Goal: Find specific page/section: Find specific page/section

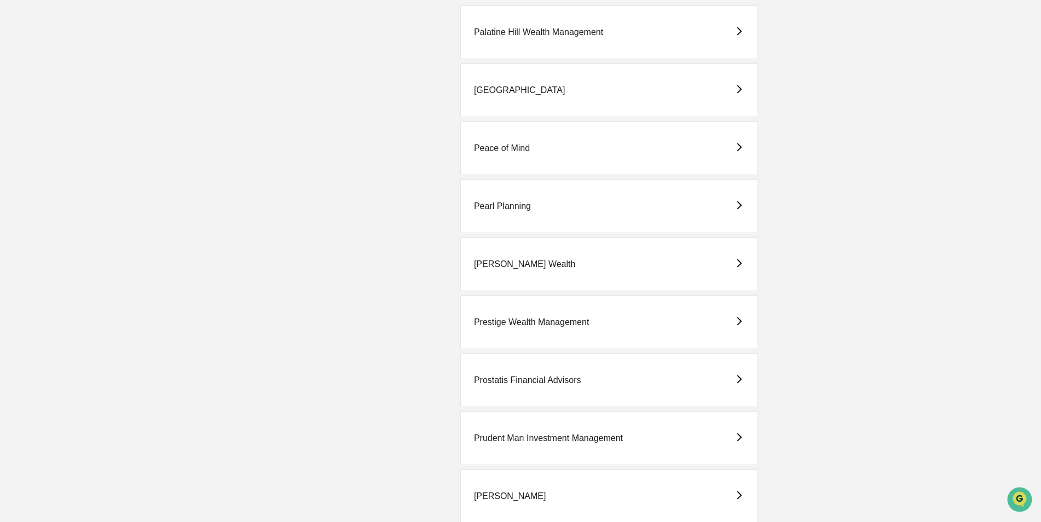
scroll to position [1971, 0]
click at [494, 377] on div "Prostatis Financial Advisors" at bounding box center [527, 378] width 107 height 10
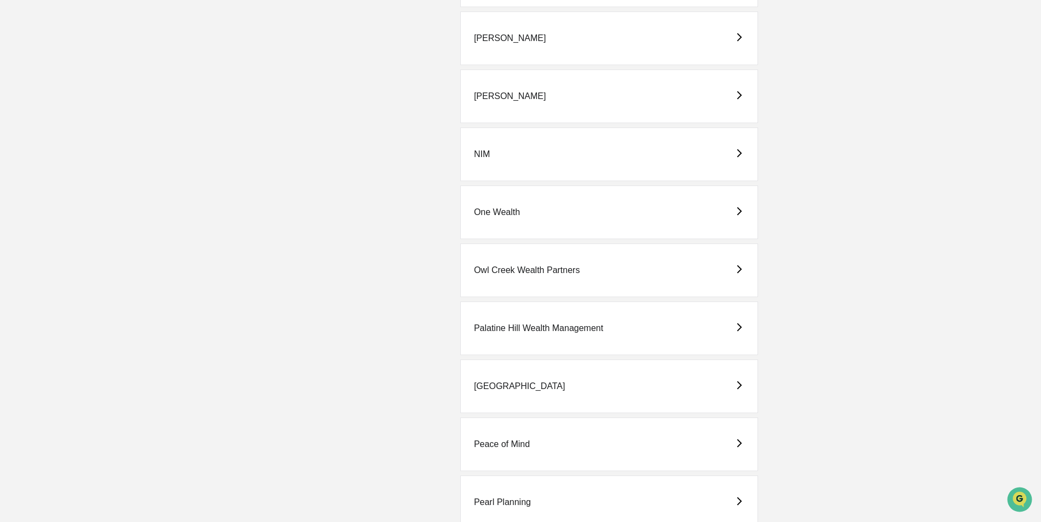
scroll to position [1806, 0]
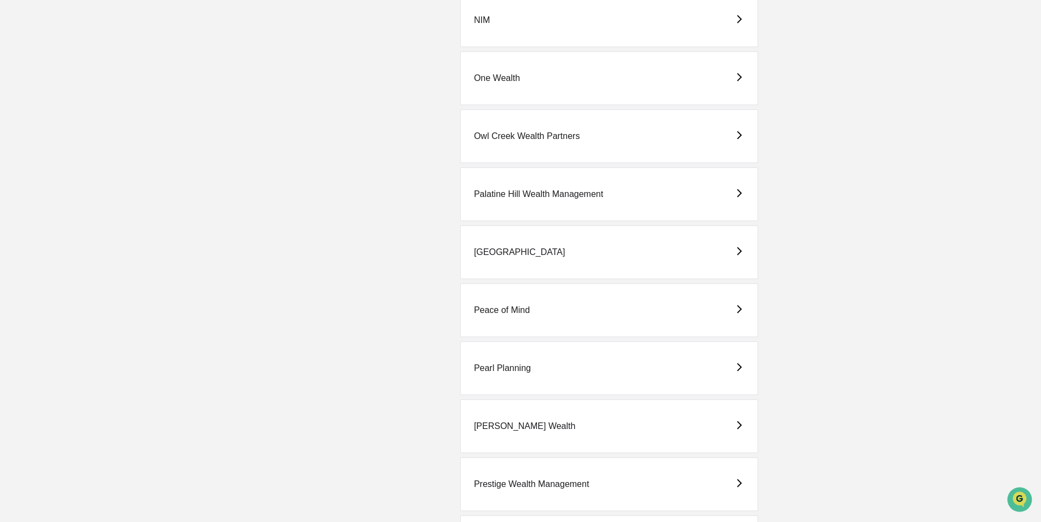
click at [538, 425] on div "[PERSON_NAME] Wealth" at bounding box center [525, 427] width 102 height 10
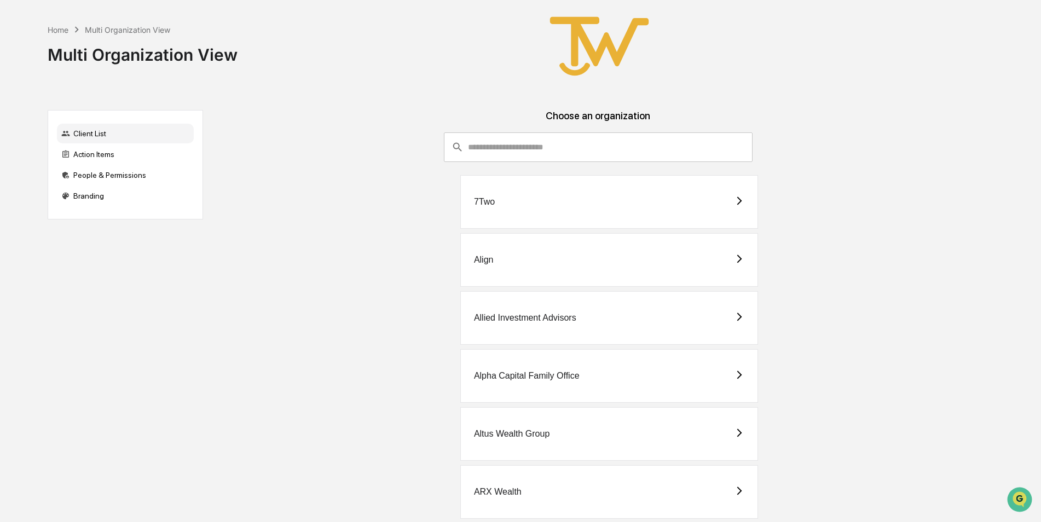
click at [381, 25] on div "Home Multi Organization View Multi Organization View" at bounding box center [516, 46] width 937 height 93
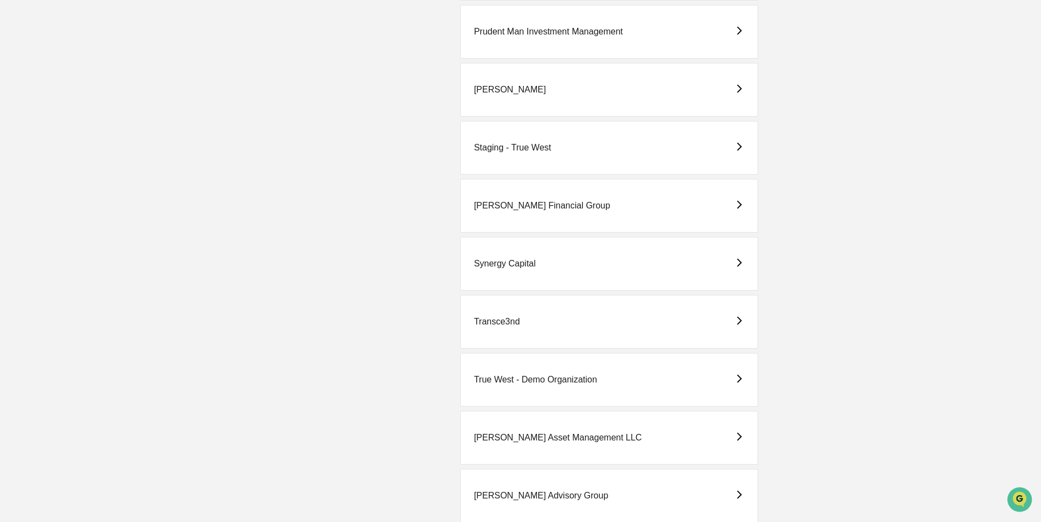
scroll to position [2516, 0]
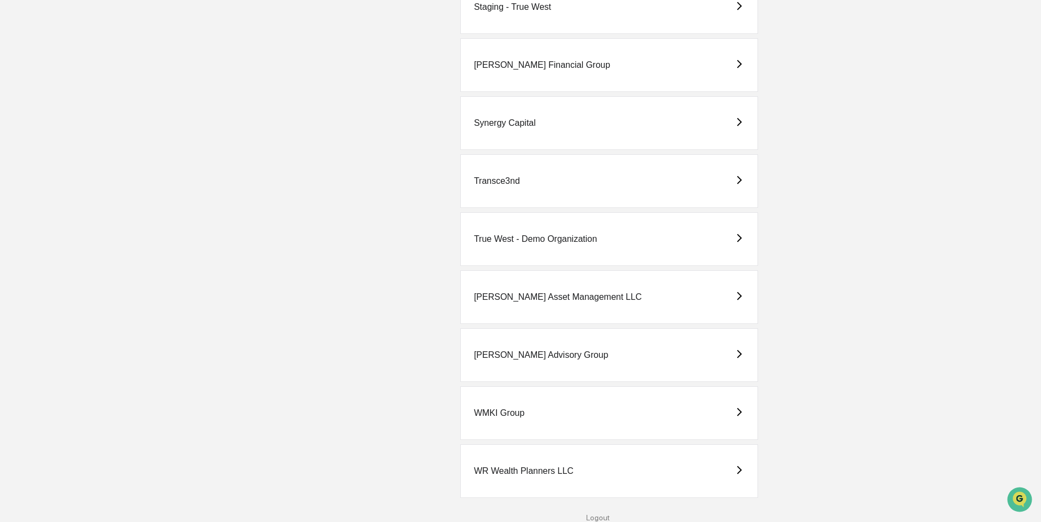
click at [552, 238] on div "True West - Demo Organization" at bounding box center [535, 239] width 123 height 10
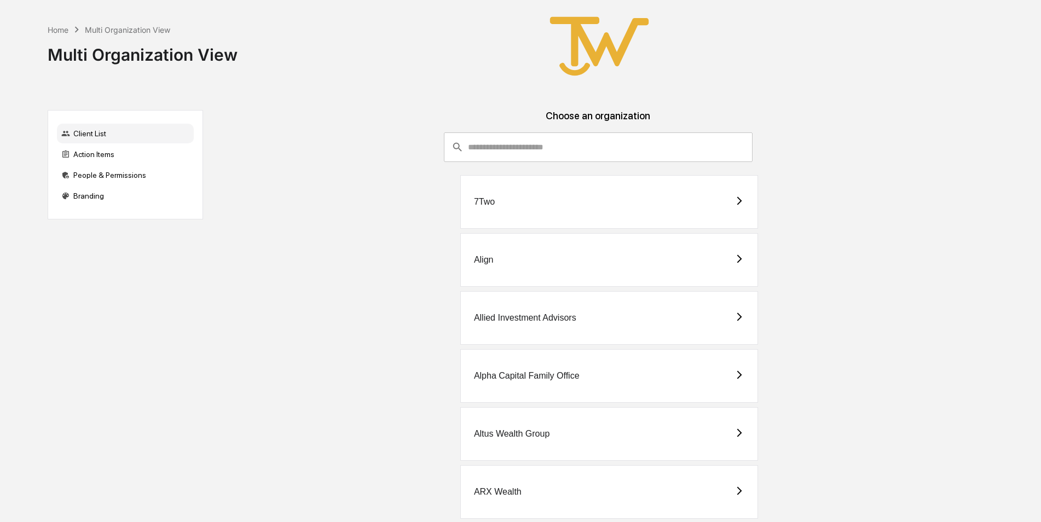
click at [518, 262] on div "Align" at bounding box center [609, 260] width 298 height 54
click at [497, 315] on div "Allied Investment Advisors" at bounding box center [525, 318] width 102 height 10
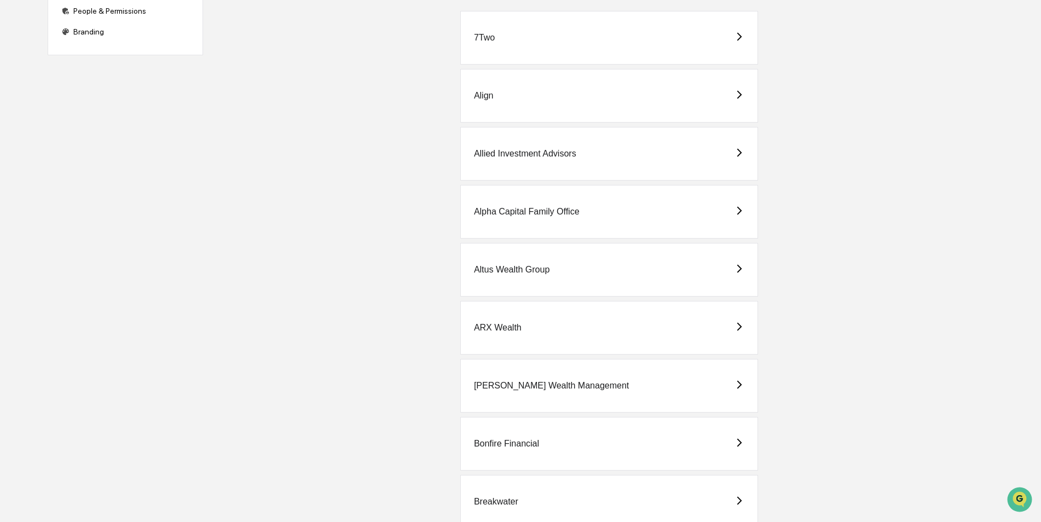
click at [500, 213] on div "Alpha Capital Family Office" at bounding box center [527, 212] width 106 height 10
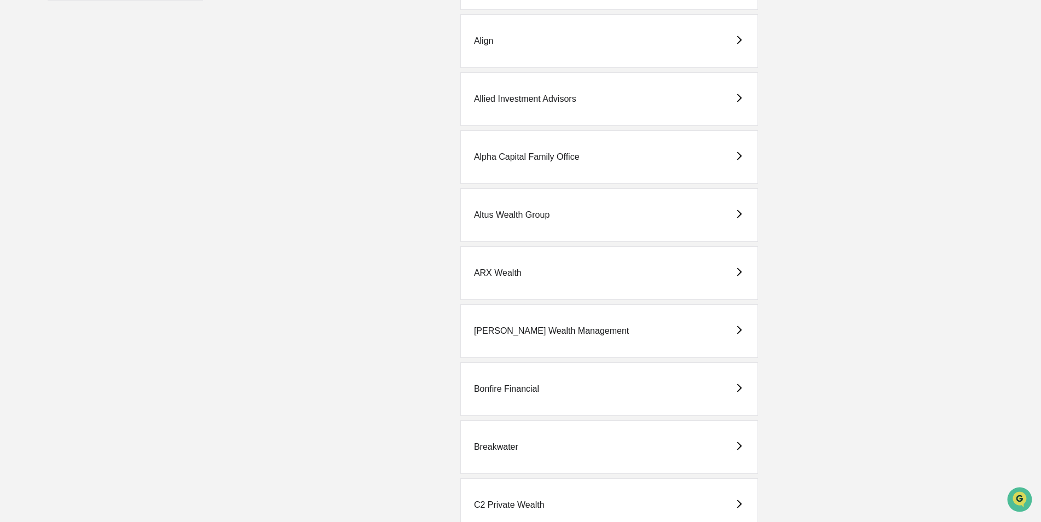
click at [487, 211] on div "Altus Wealth Group" at bounding box center [512, 215] width 76 height 10
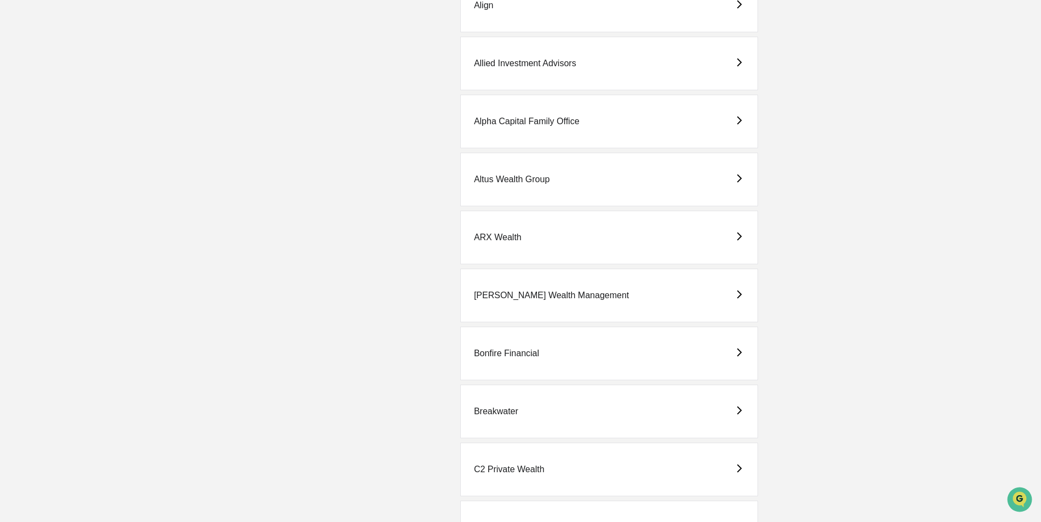
scroll to position [274, 0]
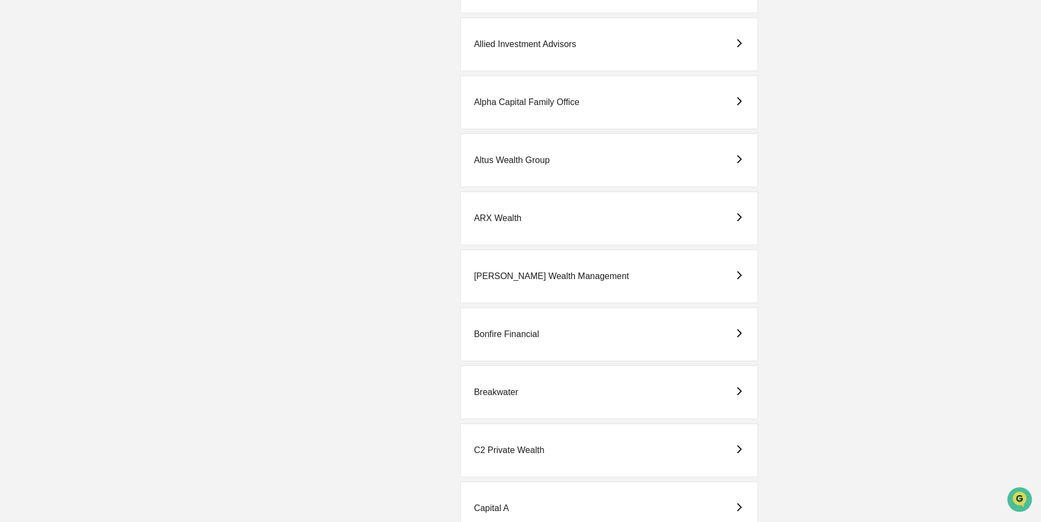
click at [495, 218] on div "ARX Wealth" at bounding box center [498, 218] width 48 height 10
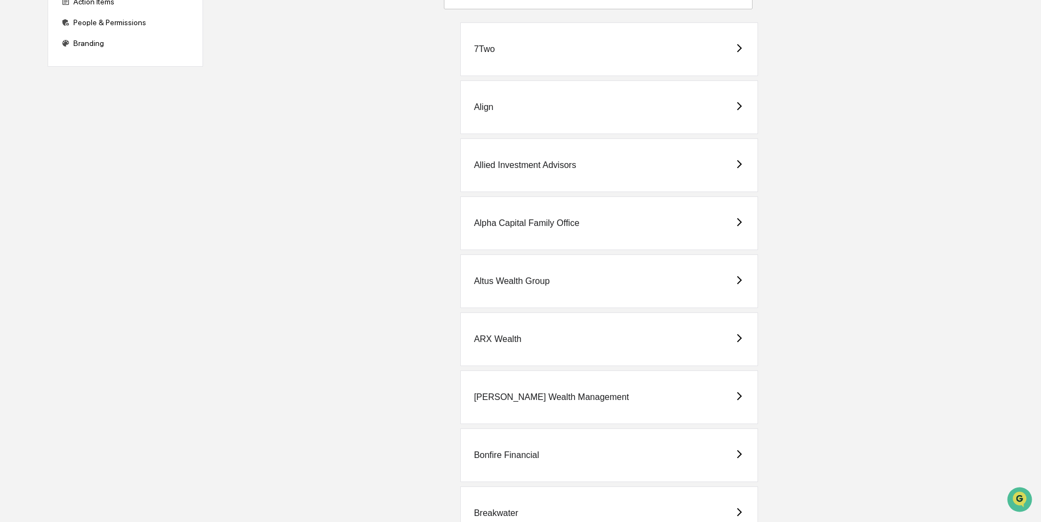
scroll to position [164, 0]
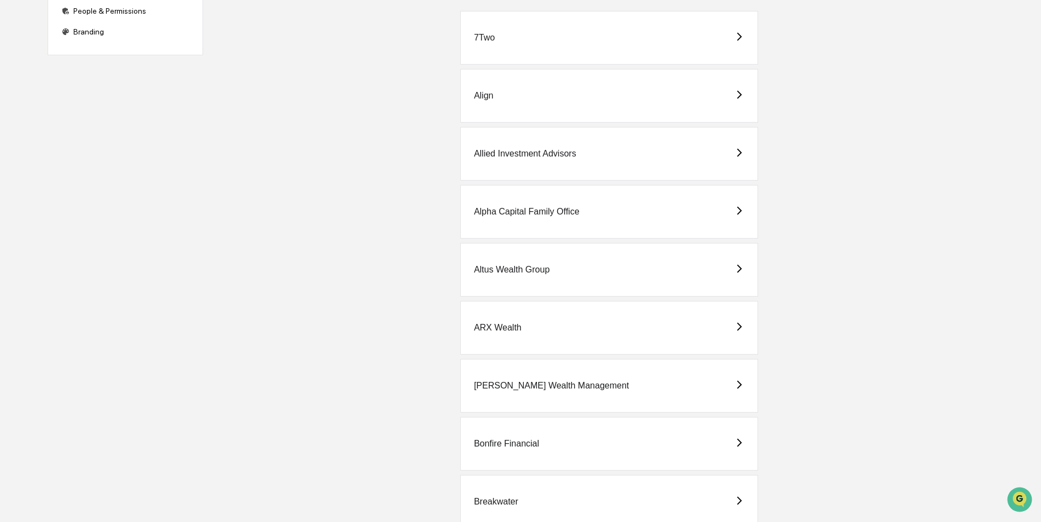
click at [516, 328] on div "ARX Wealth" at bounding box center [498, 328] width 48 height 10
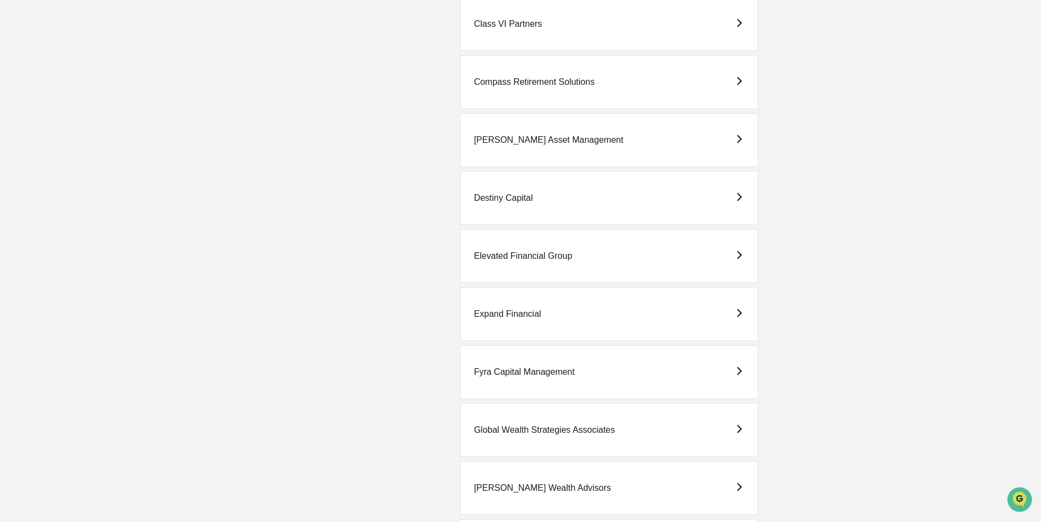
scroll to position [876, 0]
click at [518, 255] on div "Elevated Financial Group" at bounding box center [523, 255] width 99 height 10
